Goal: Information Seeking & Learning: Learn about a topic

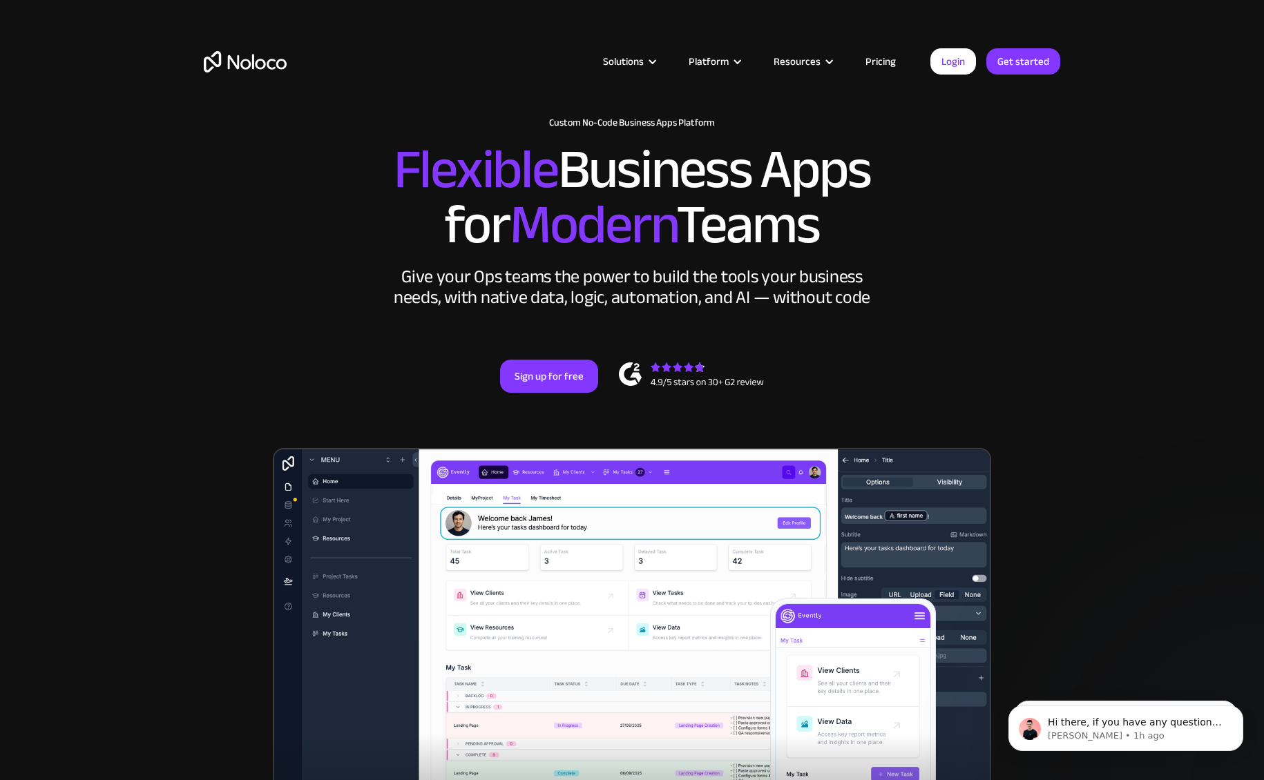
click at [883, 62] on link "Pricing" at bounding box center [880, 61] width 65 height 18
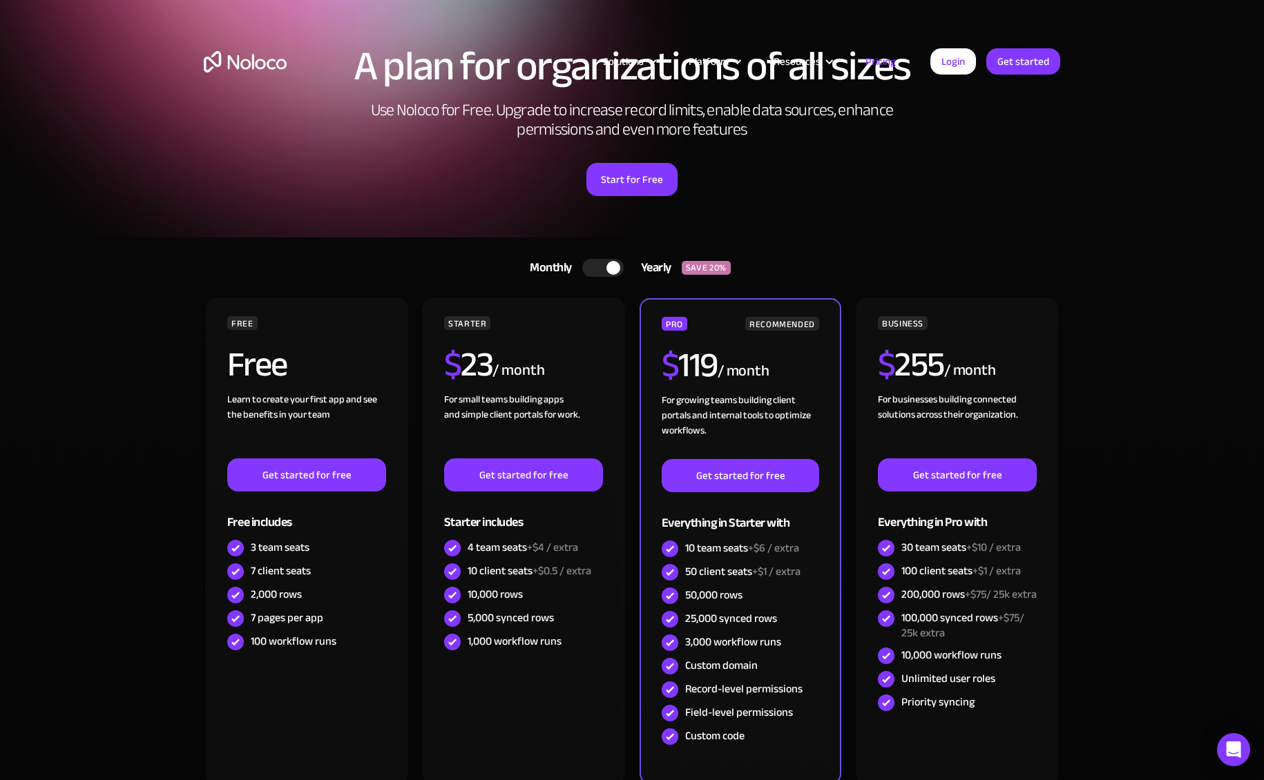
scroll to position [105, 0]
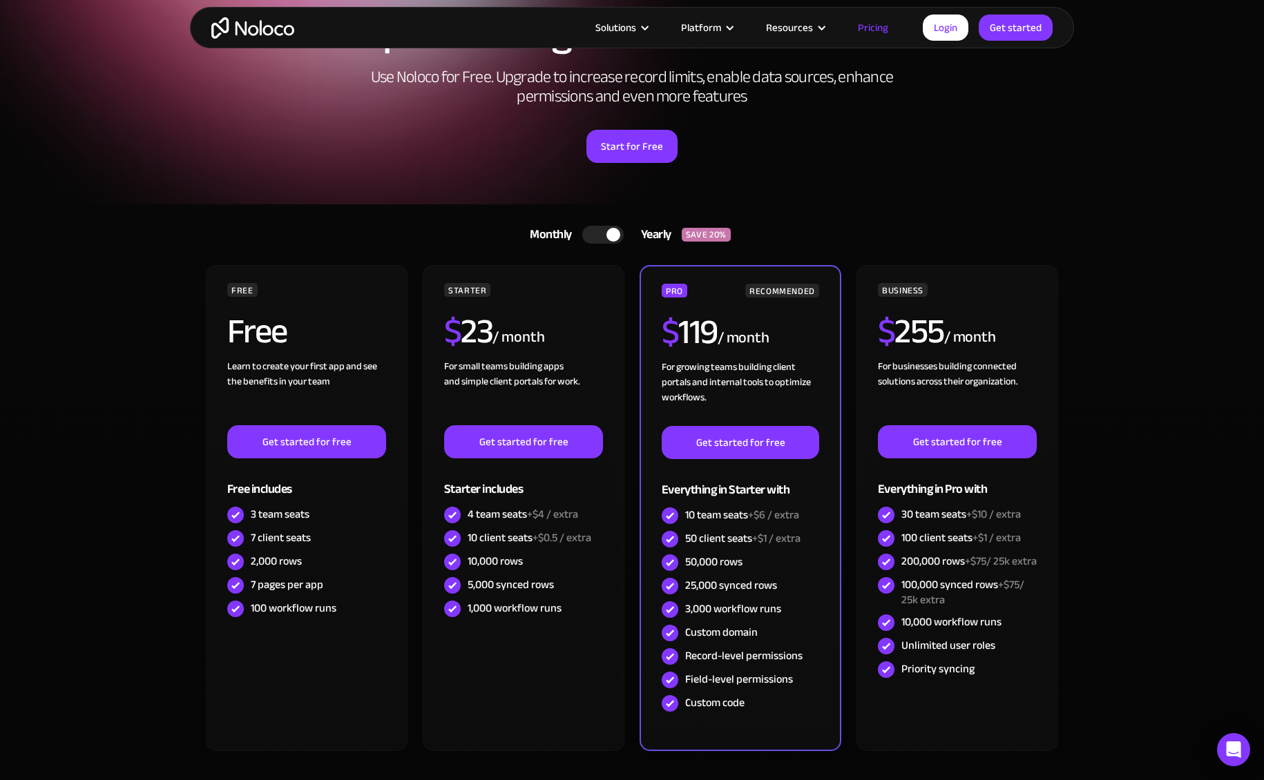
click at [610, 232] on div at bounding box center [613, 235] width 14 height 14
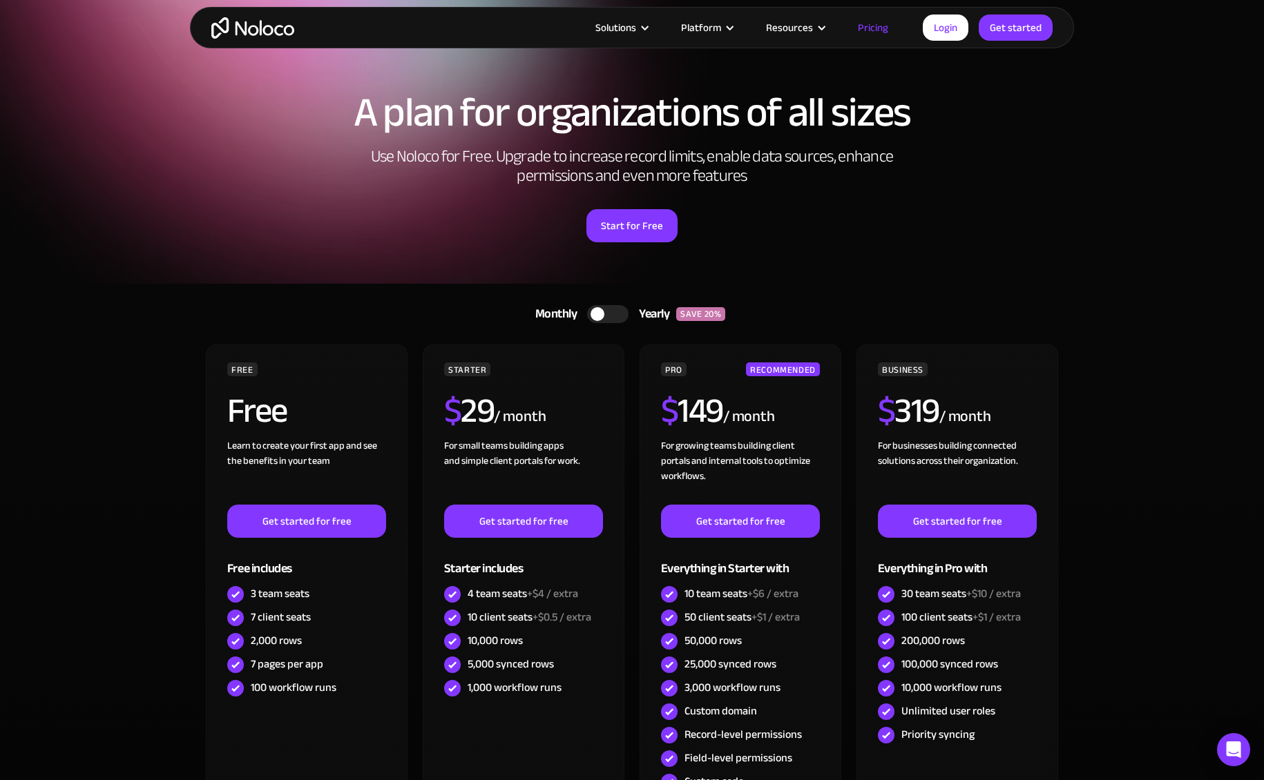
scroll to position [0, 0]
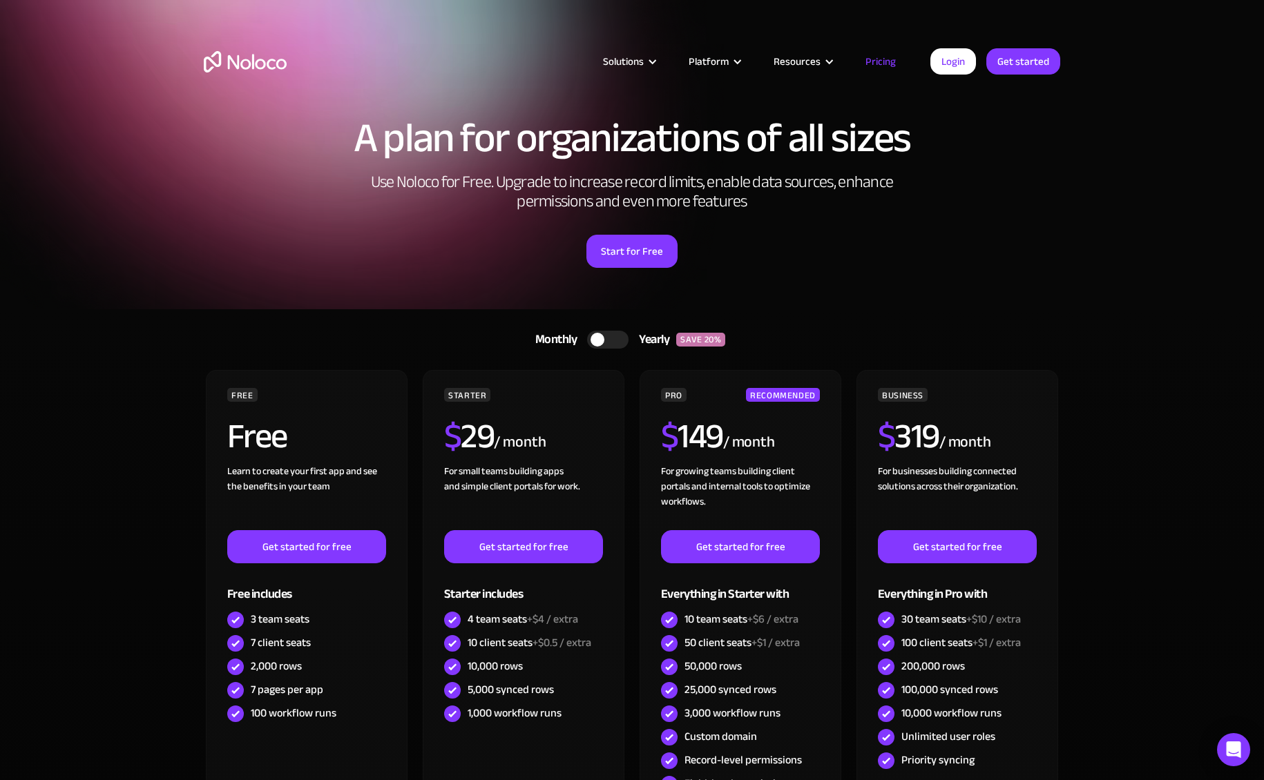
click at [602, 331] on div at bounding box center [607, 340] width 41 height 18
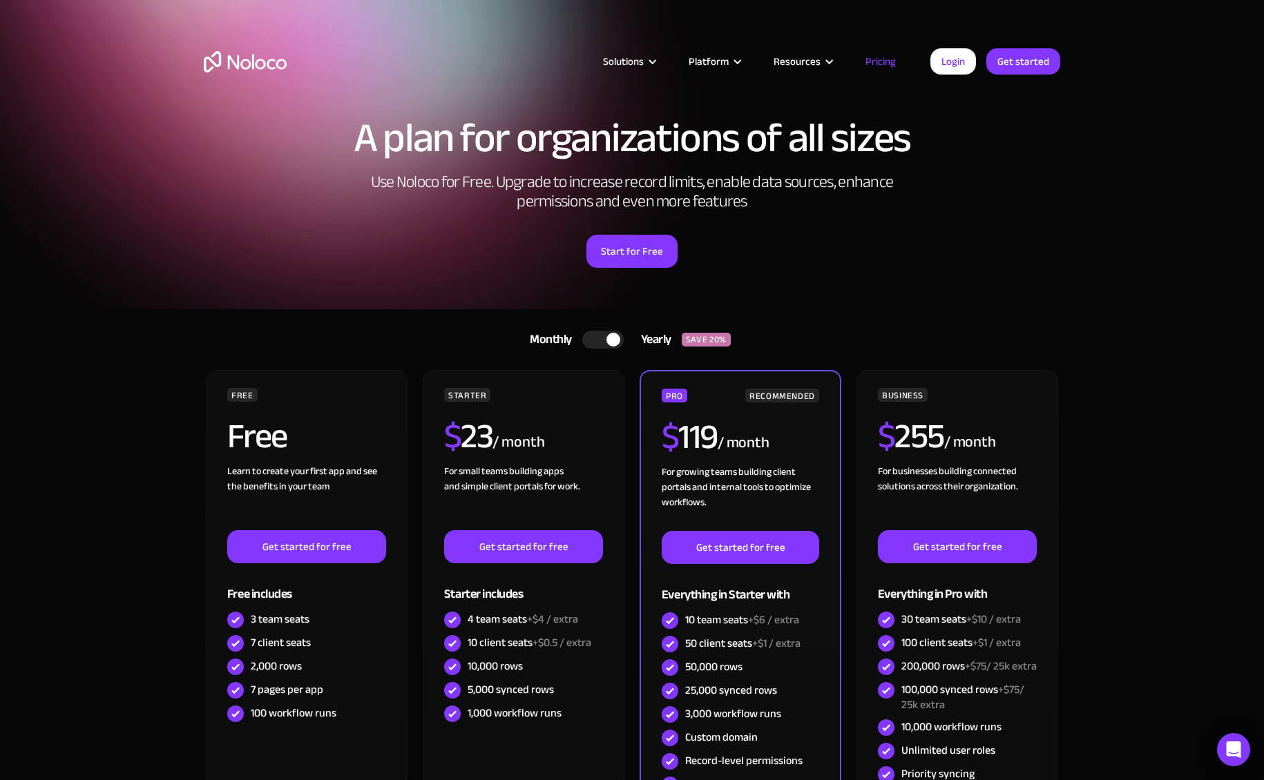
click at [599, 338] on div at bounding box center [602, 340] width 41 height 18
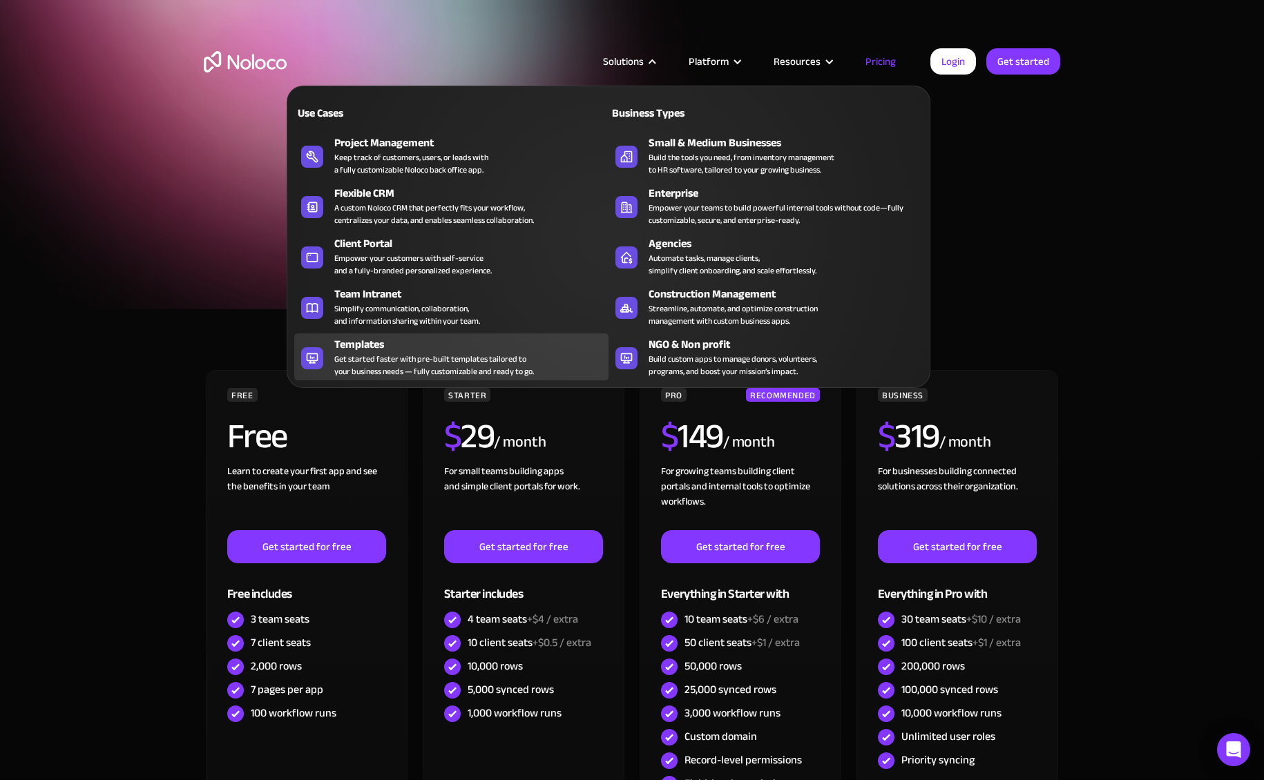
click at [434, 353] on div "Get started faster with pre-built templates tailored to your business needs — f…" at bounding box center [434, 365] width 200 height 25
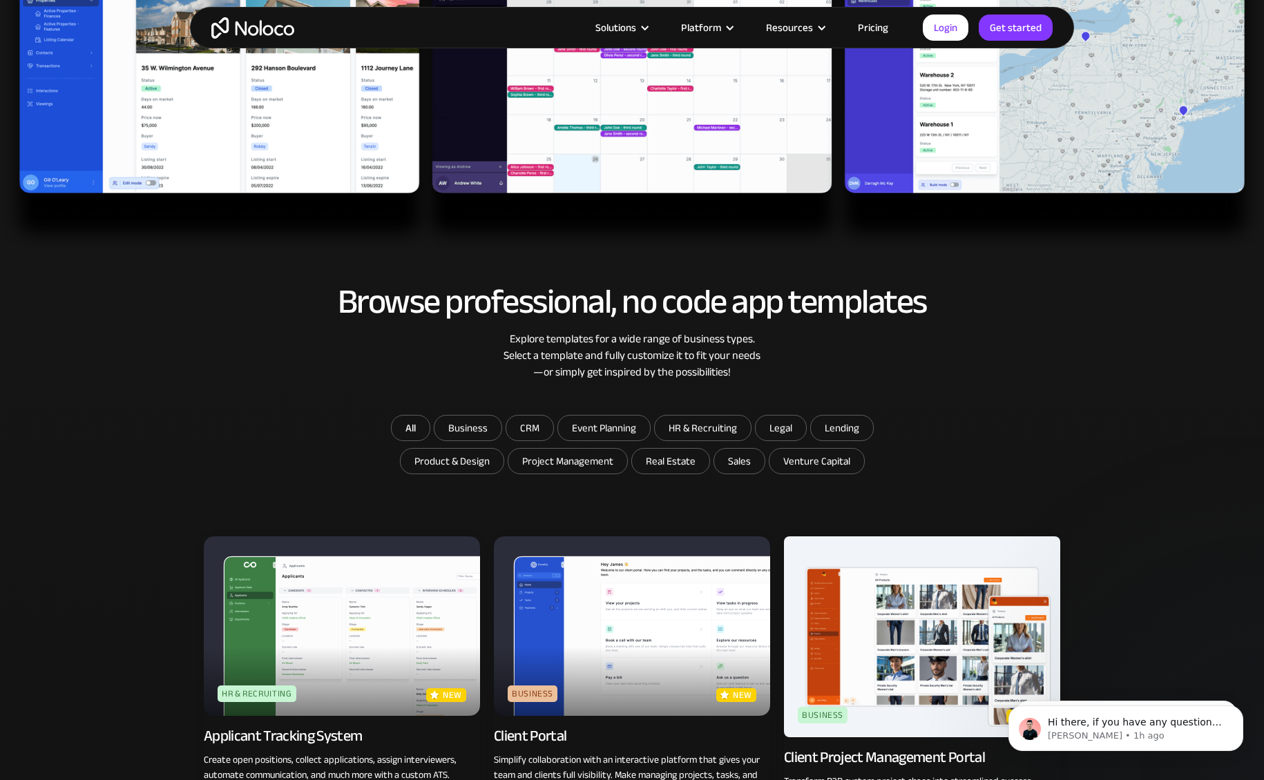
scroll to position [590, 0]
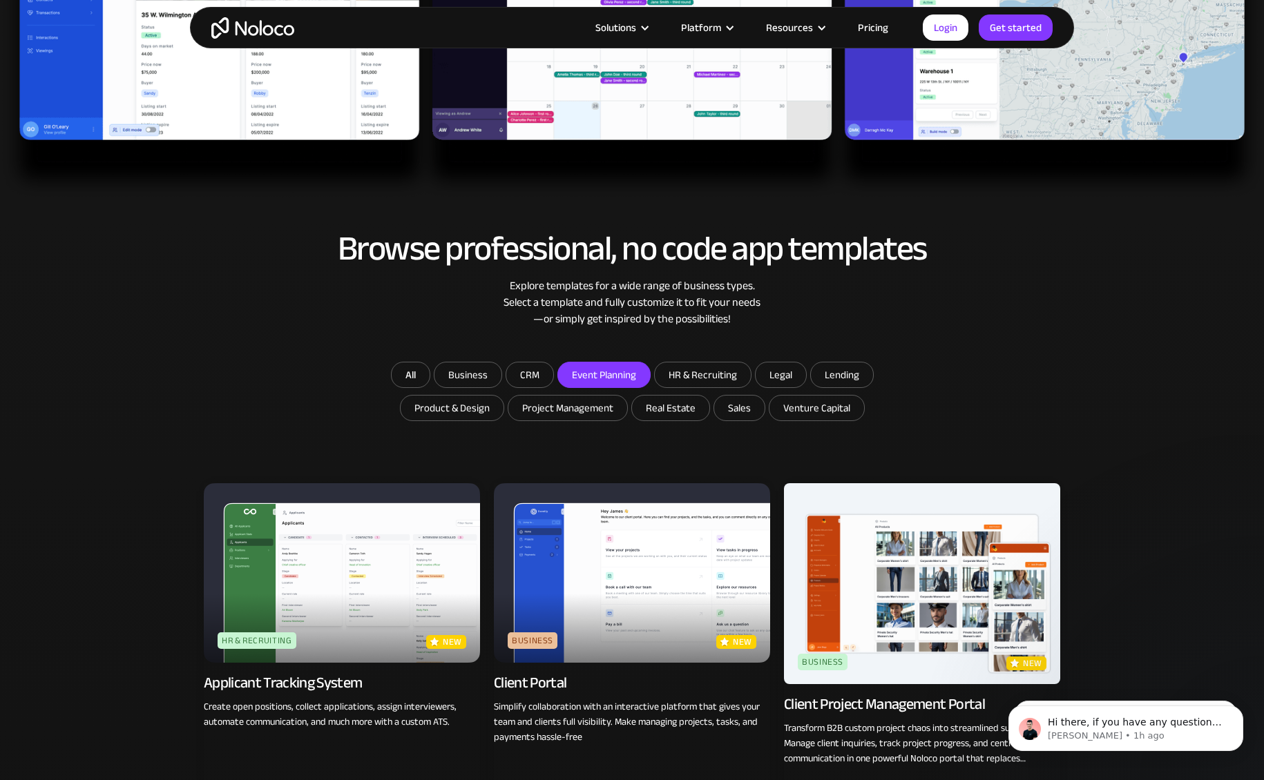
click at [592, 376] on input "Event Planning" at bounding box center [604, 375] width 92 height 25
checkbox input "true"
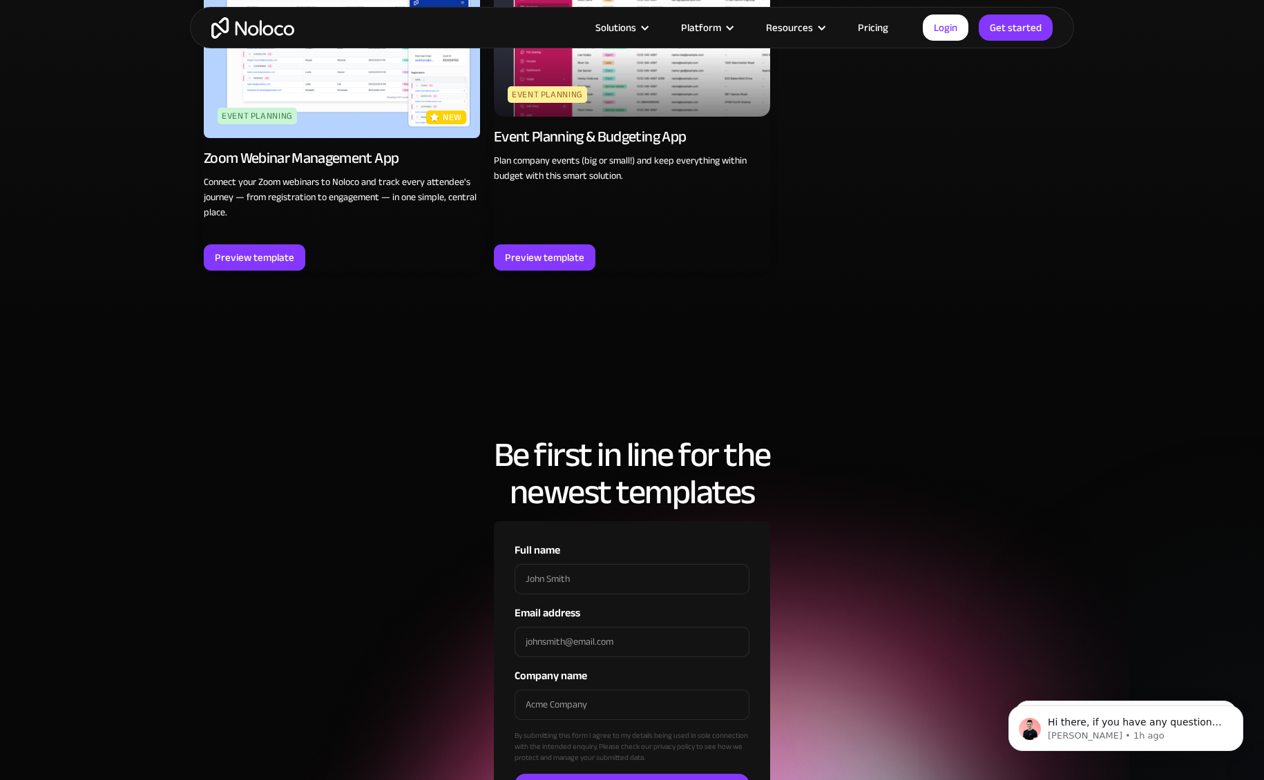
scroll to position [1815, 0]
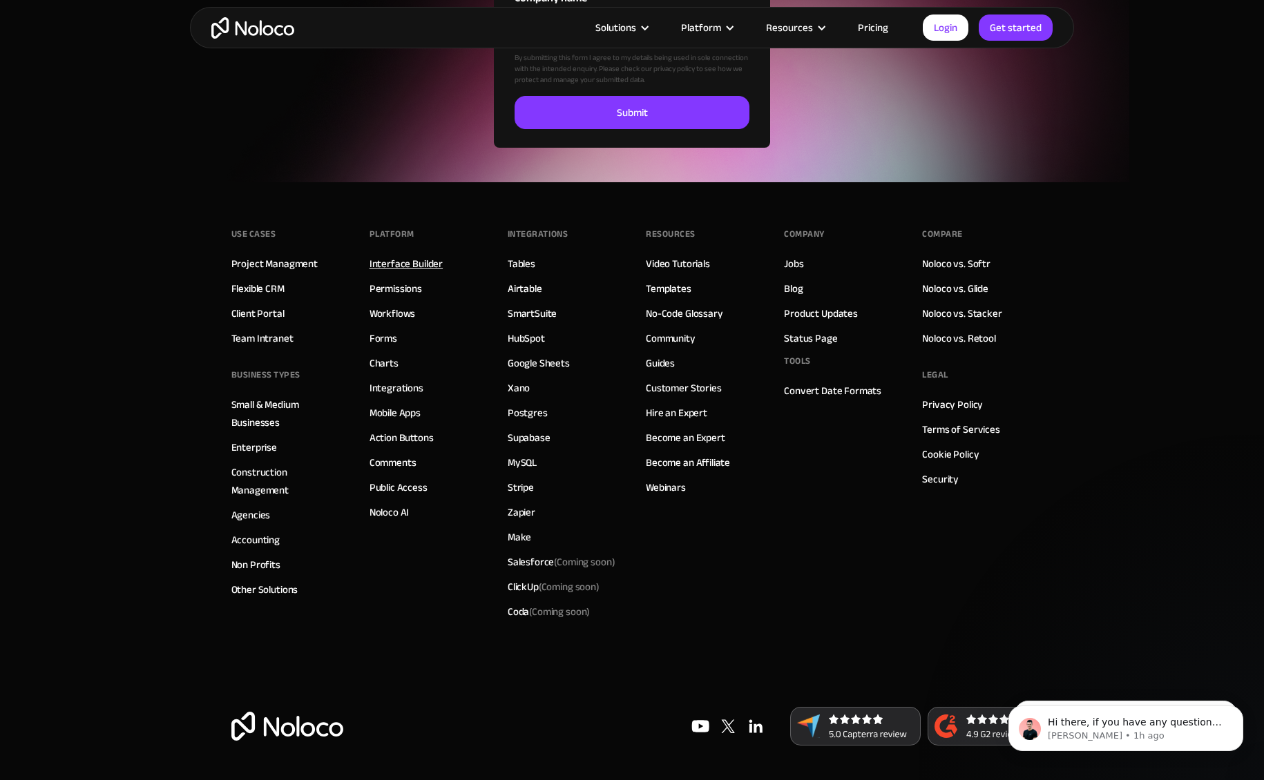
click at [425, 259] on link "Interface Builder" at bounding box center [405, 264] width 73 height 18
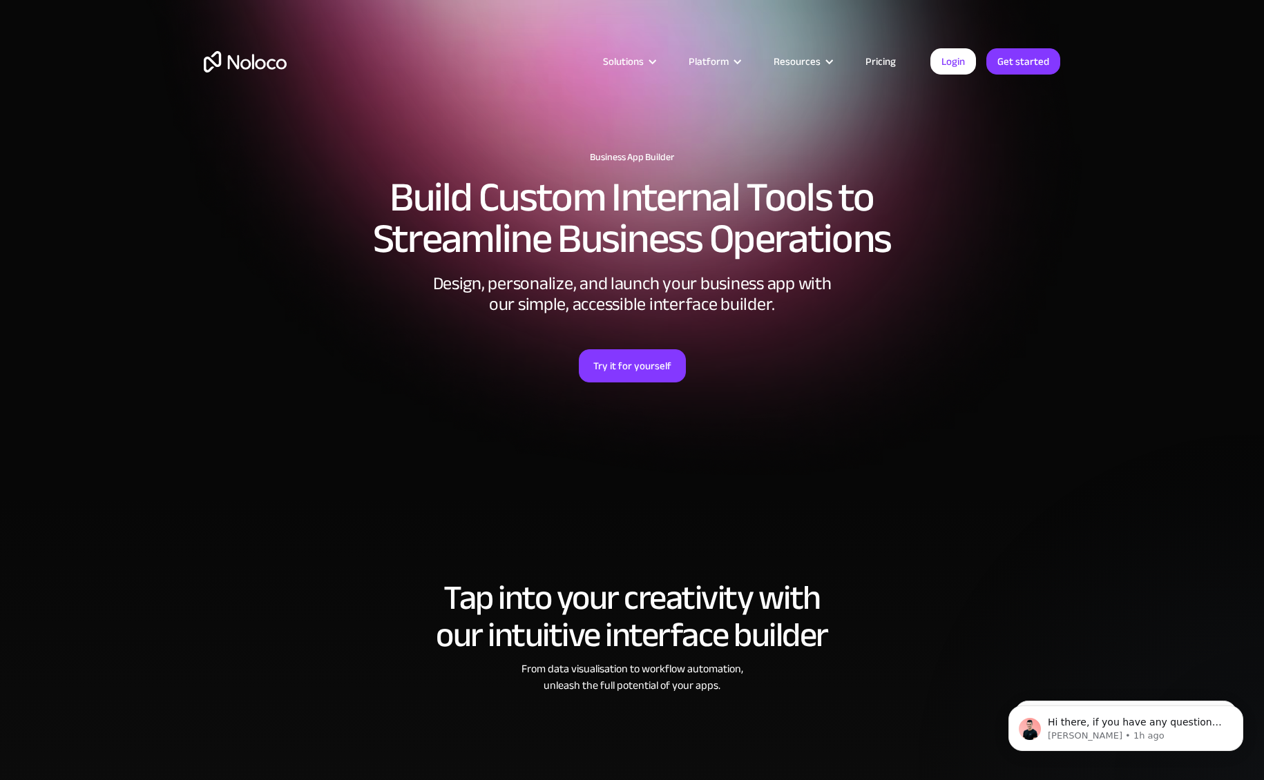
click at [876, 63] on link "Pricing" at bounding box center [880, 61] width 65 height 18
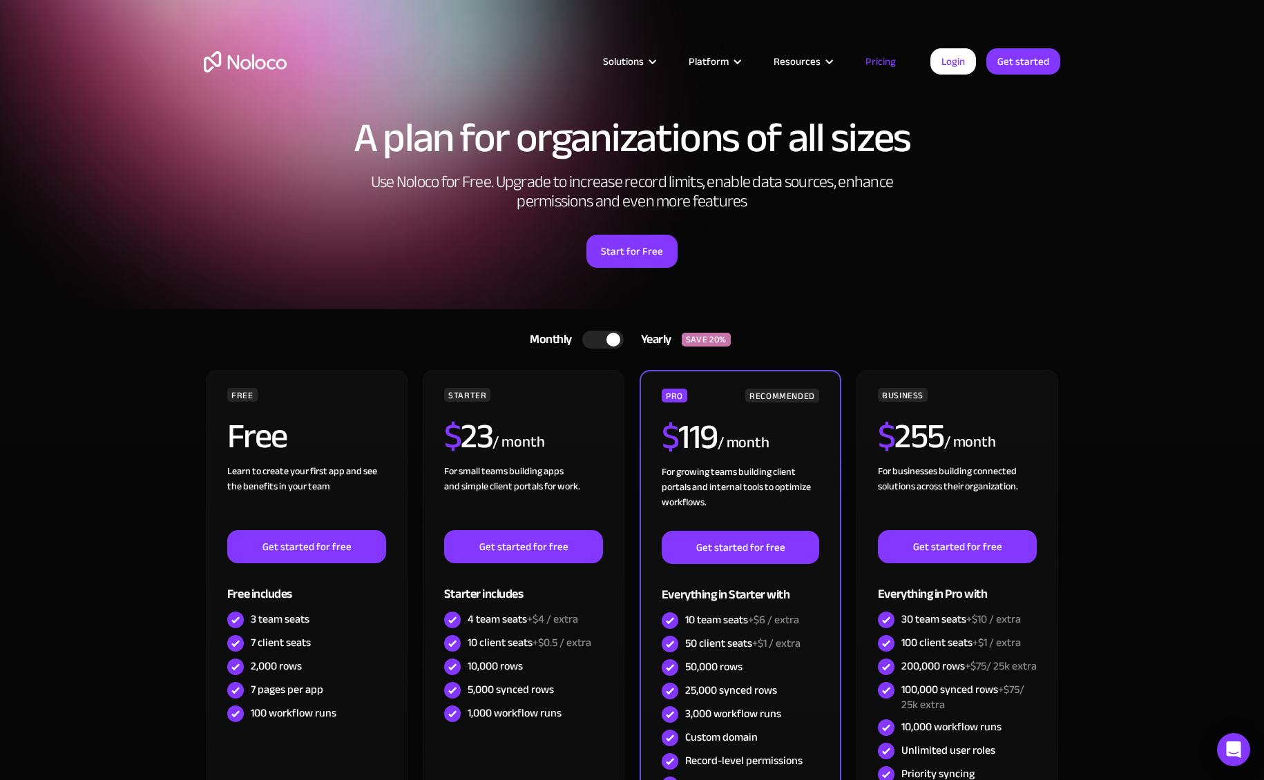
click at [611, 340] on div at bounding box center [613, 340] width 14 height 14
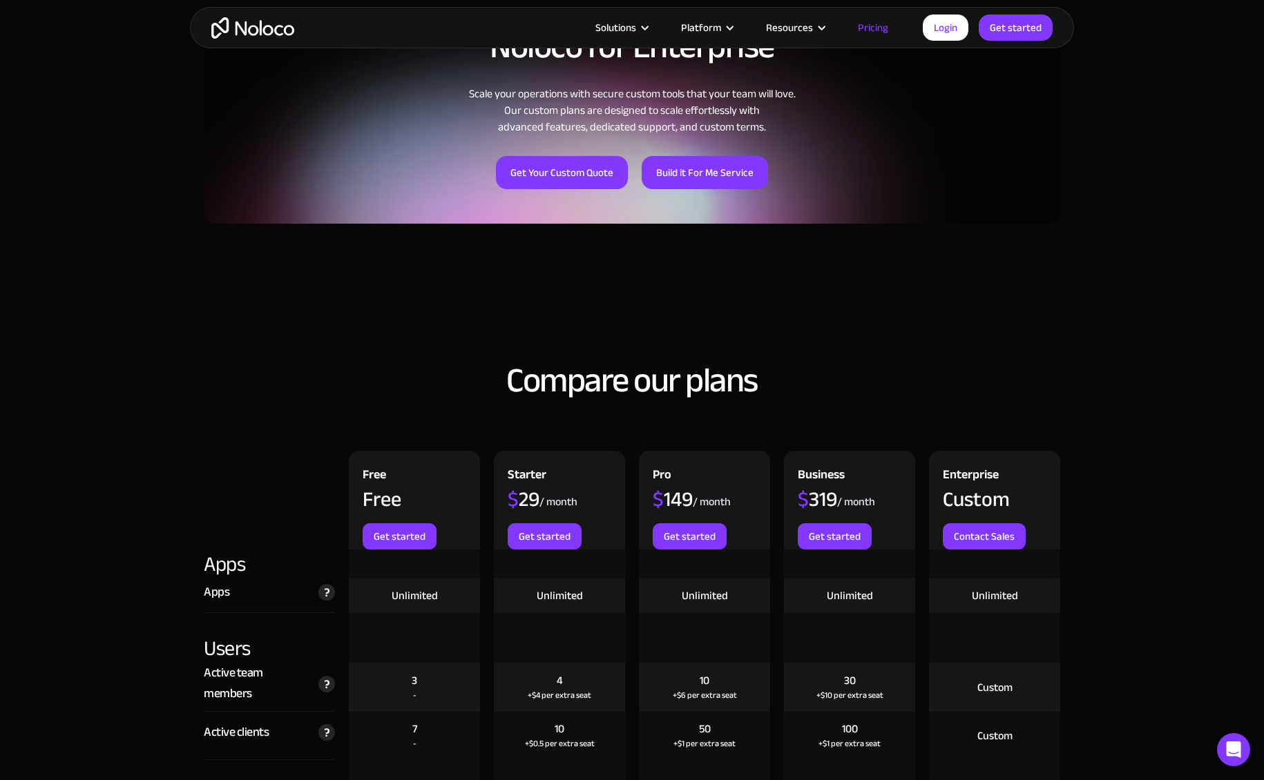
scroll to position [1028, 0]
